Goal: Transaction & Acquisition: Download file/media

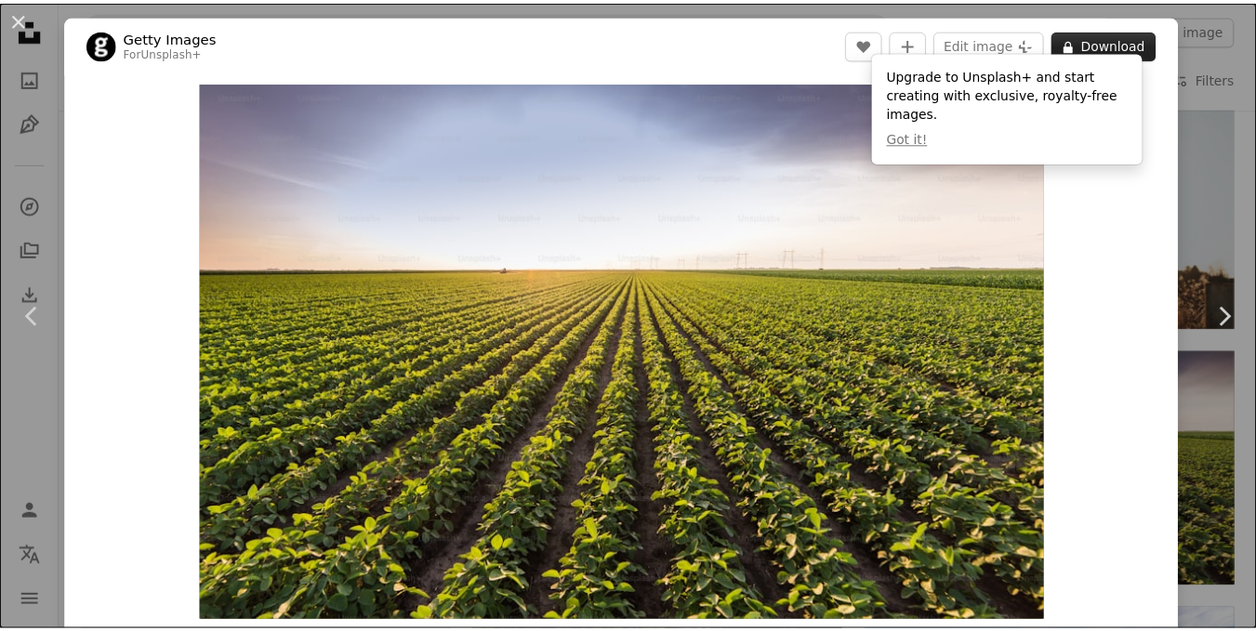
scroll to position [465, 0]
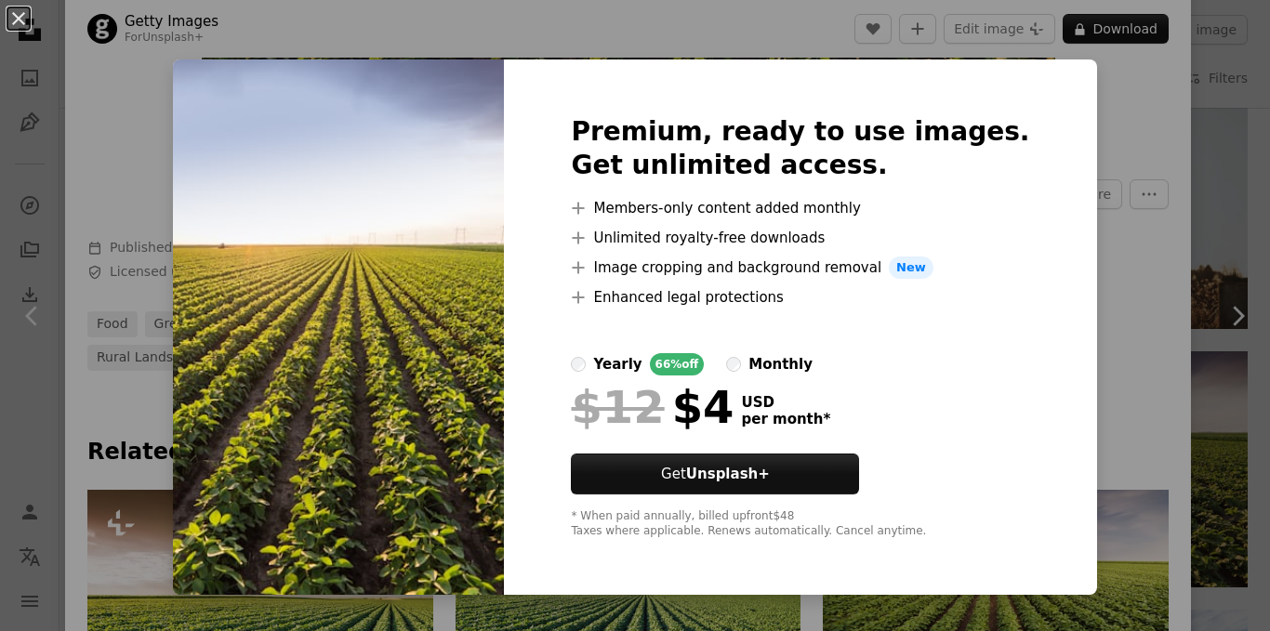
click at [1229, 272] on div "An X shape Premium, ready to use images. Get unlimited access. A plus sign Memb…" at bounding box center [635, 315] width 1270 height 631
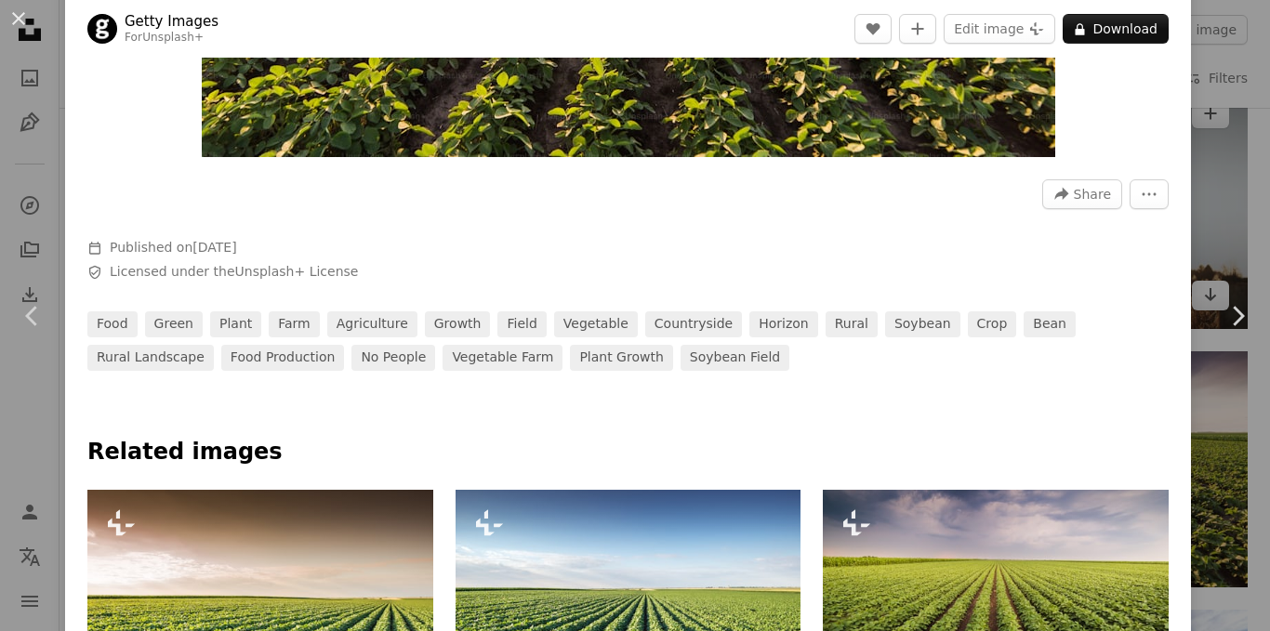
drag, startPoint x: 1211, startPoint y: 80, endPoint x: 1183, endPoint y: 148, distance: 73.4
click at [1211, 80] on div "An X shape Chevron left Chevron right Getty Images For Unsplash+ A heart A plus…" at bounding box center [635, 315] width 1270 height 631
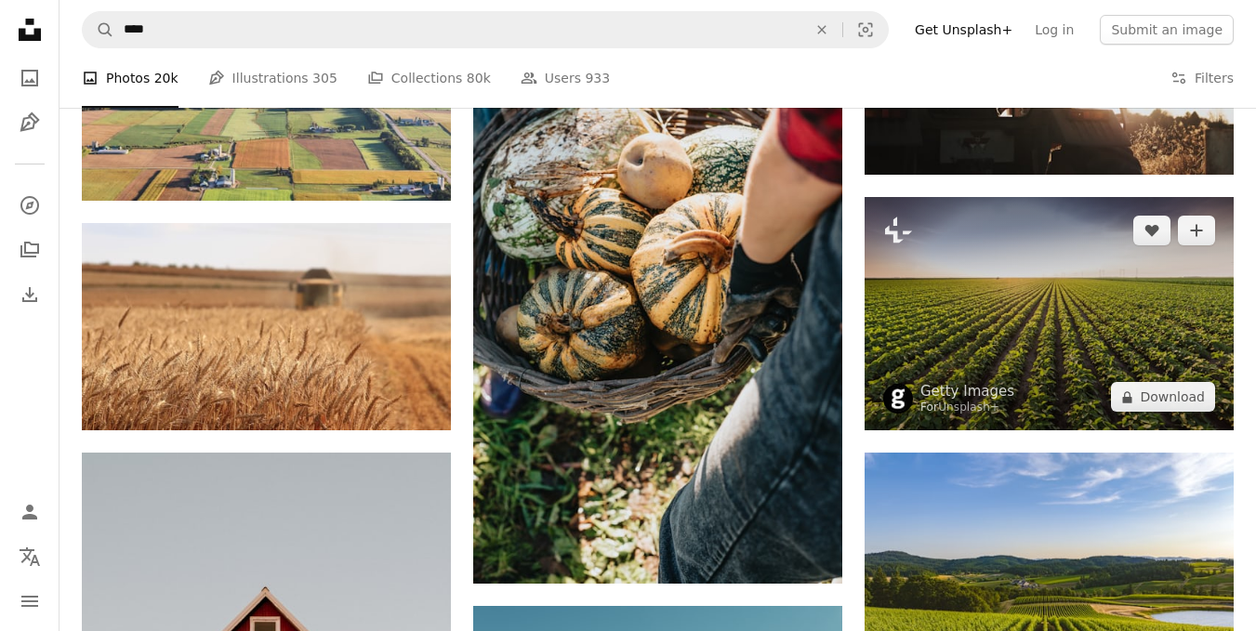
click at [1142, 315] on img at bounding box center [1049, 313] width 369 height 233
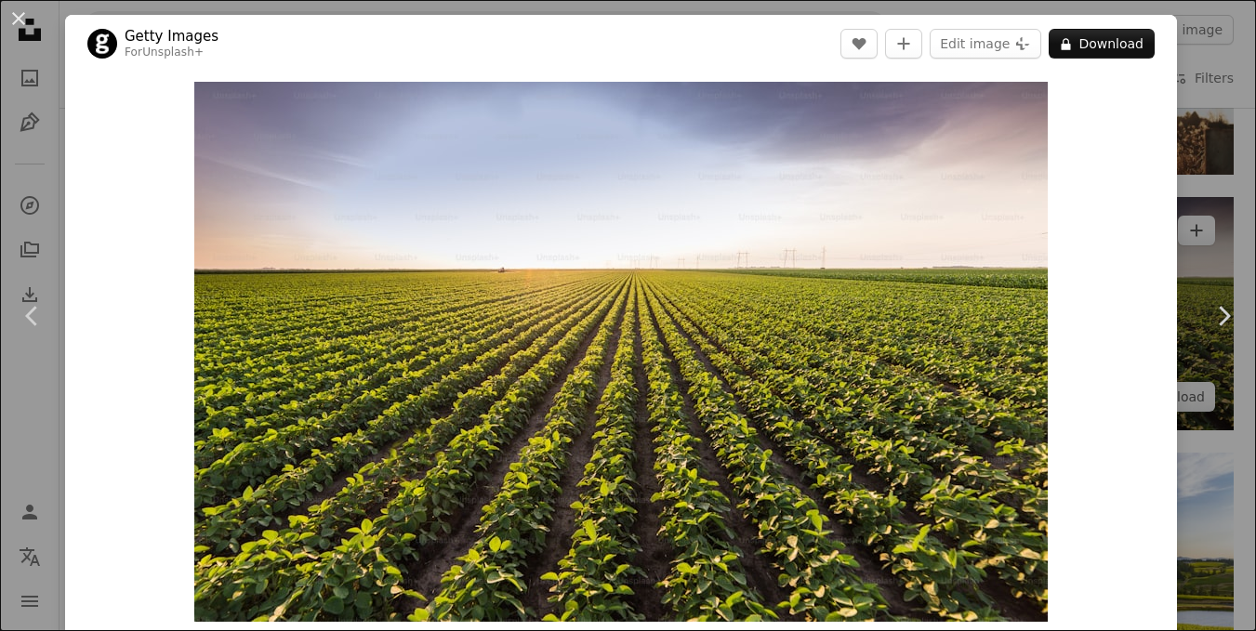
click at [1182, 184] on div "An X shape Chevron left Chevron right Getty Images For Unsplash+ A heart A plus…" at bounding box center [628, 315] width 1256 height 631
click at [1187, 258] on img at bounding box center [1049, 313] width 369 height 233
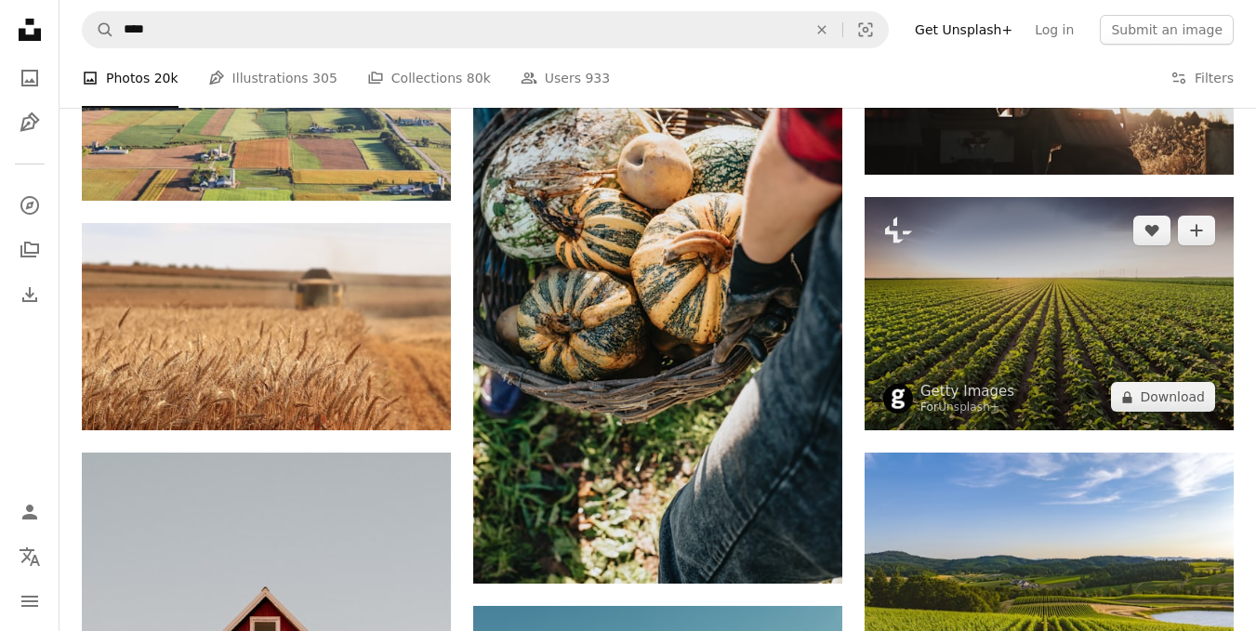
scroll to position [13495, 0]
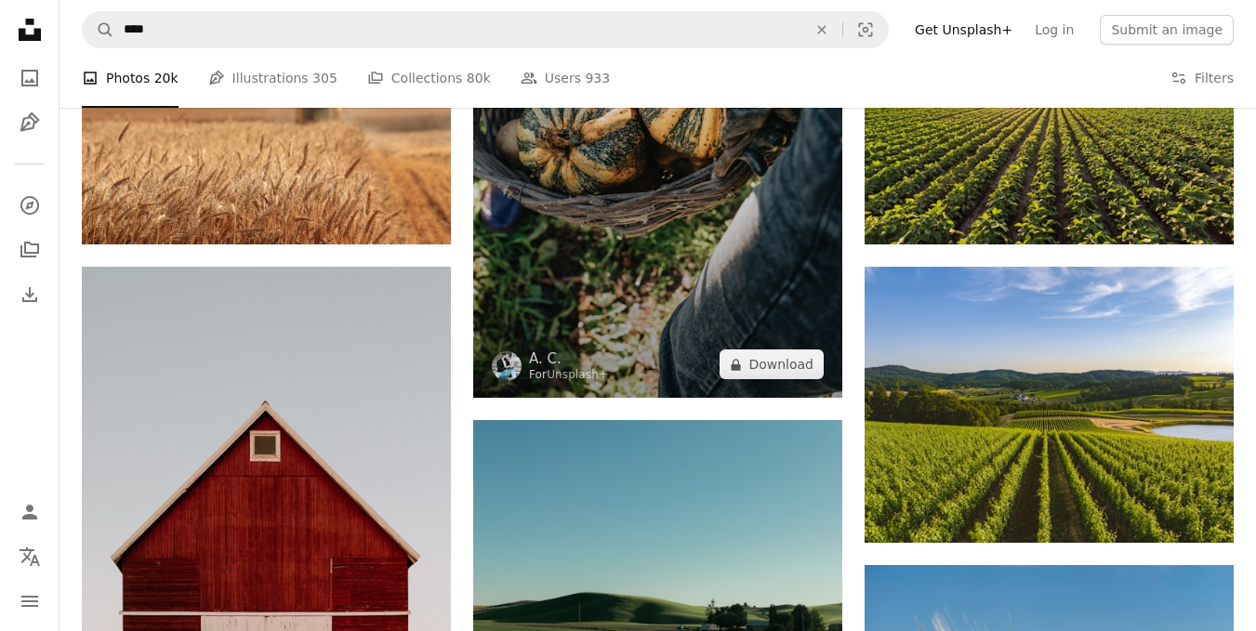
click at [548, 200] on img at bounding box center [657, 122] width 369 height 554
click at [769, 196] on img at bounding box center [657, 122] width 369 height 554
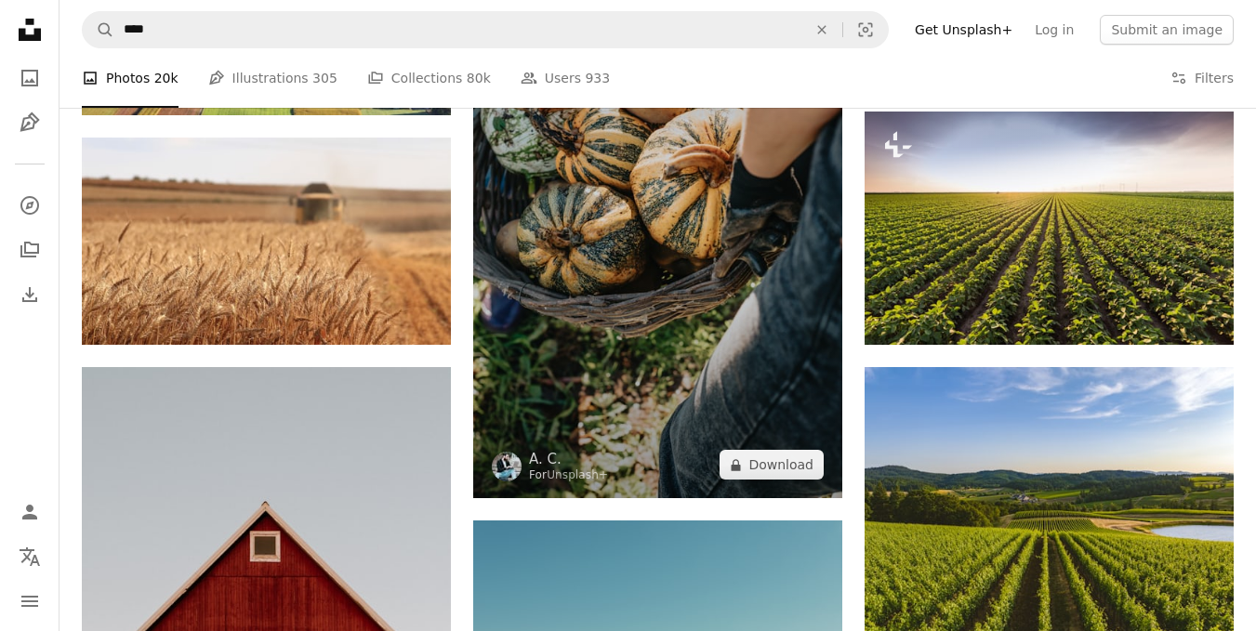
scroll to position [13216, 0]
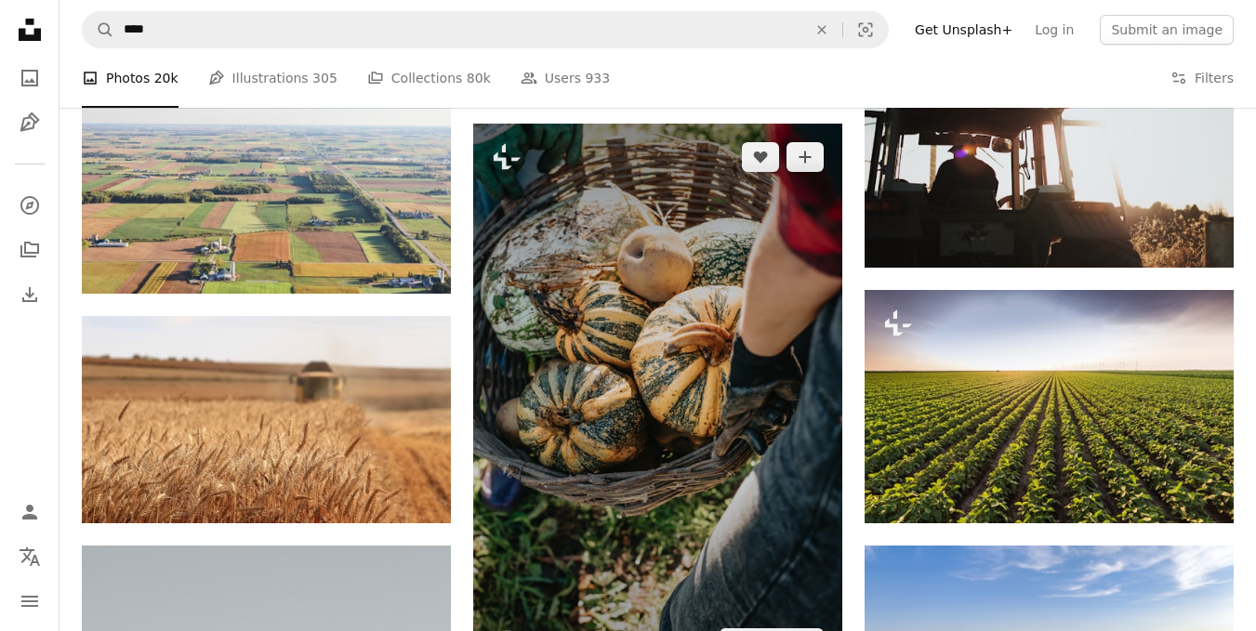
click at [676, 154] on img at bounding box center [657, 401] width 369 height 554
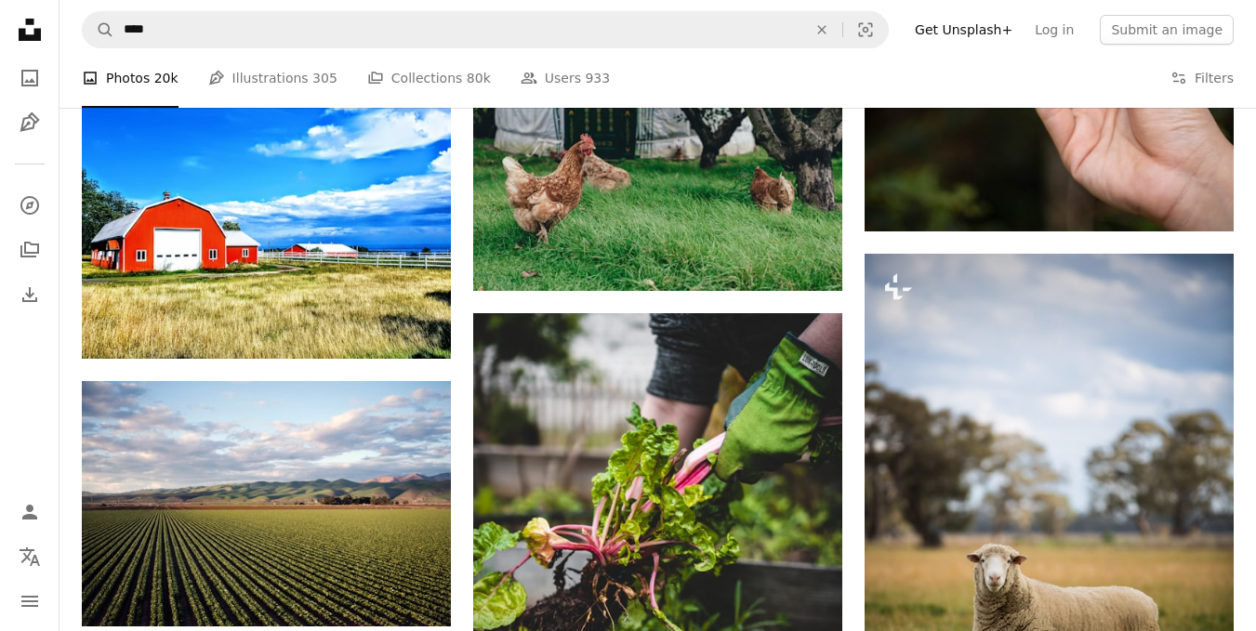
scroll to position [18330, 0]
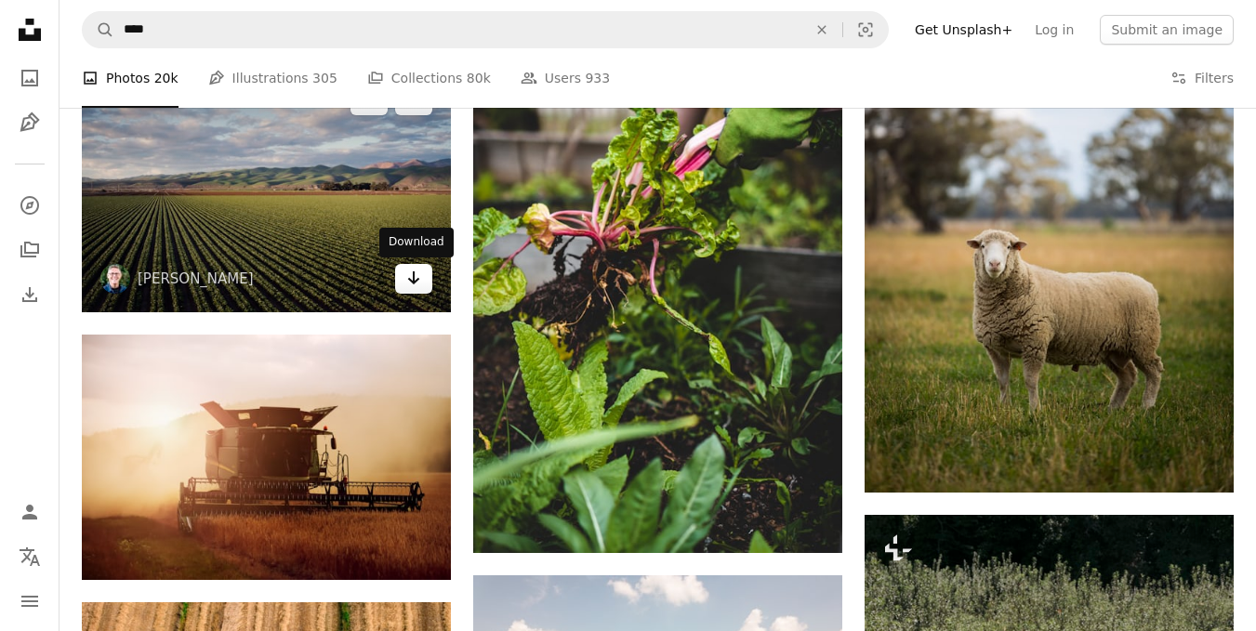
click at [402, 289] on link "Arrow pointing down" at bounding box center [413, 279] width 37 height 30
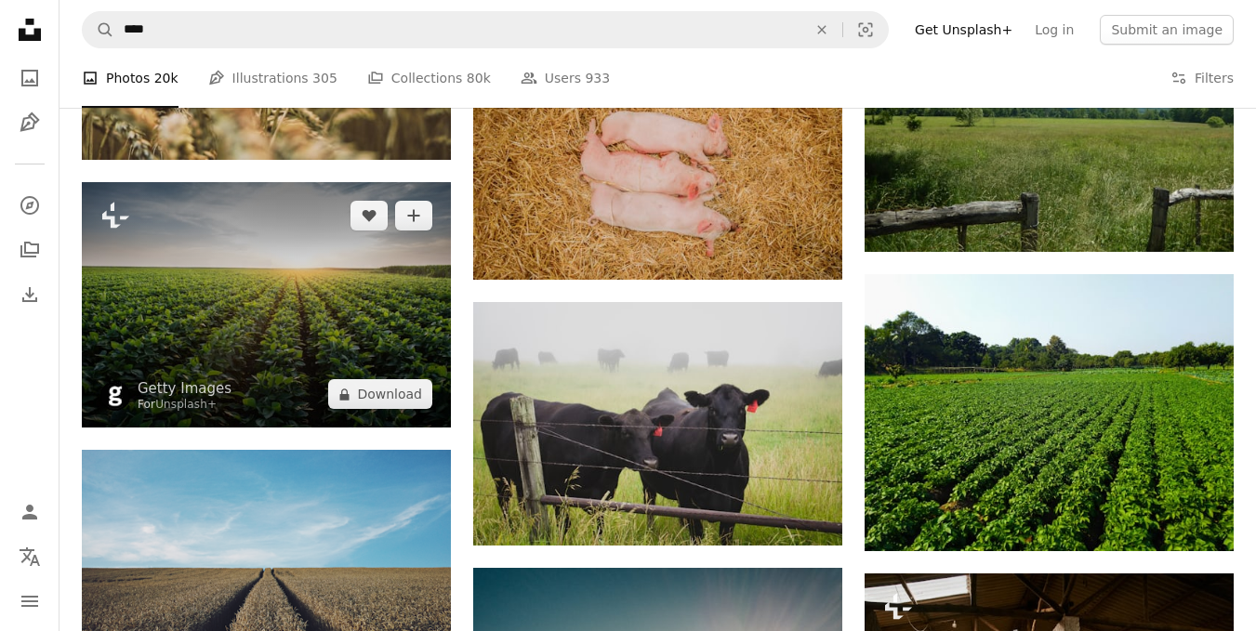
scroll to position [21306, 0]
